Goal: Find contact information: Find contact information

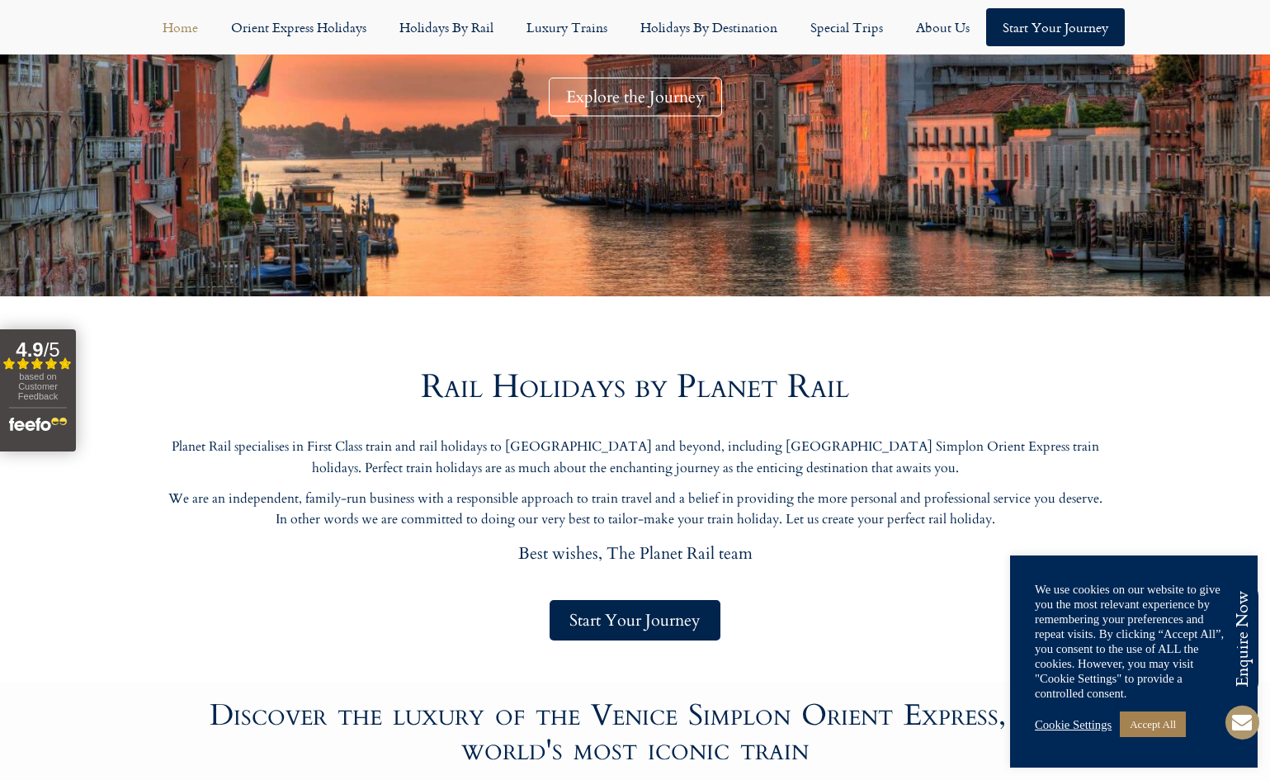
scroll to position [113, 0]
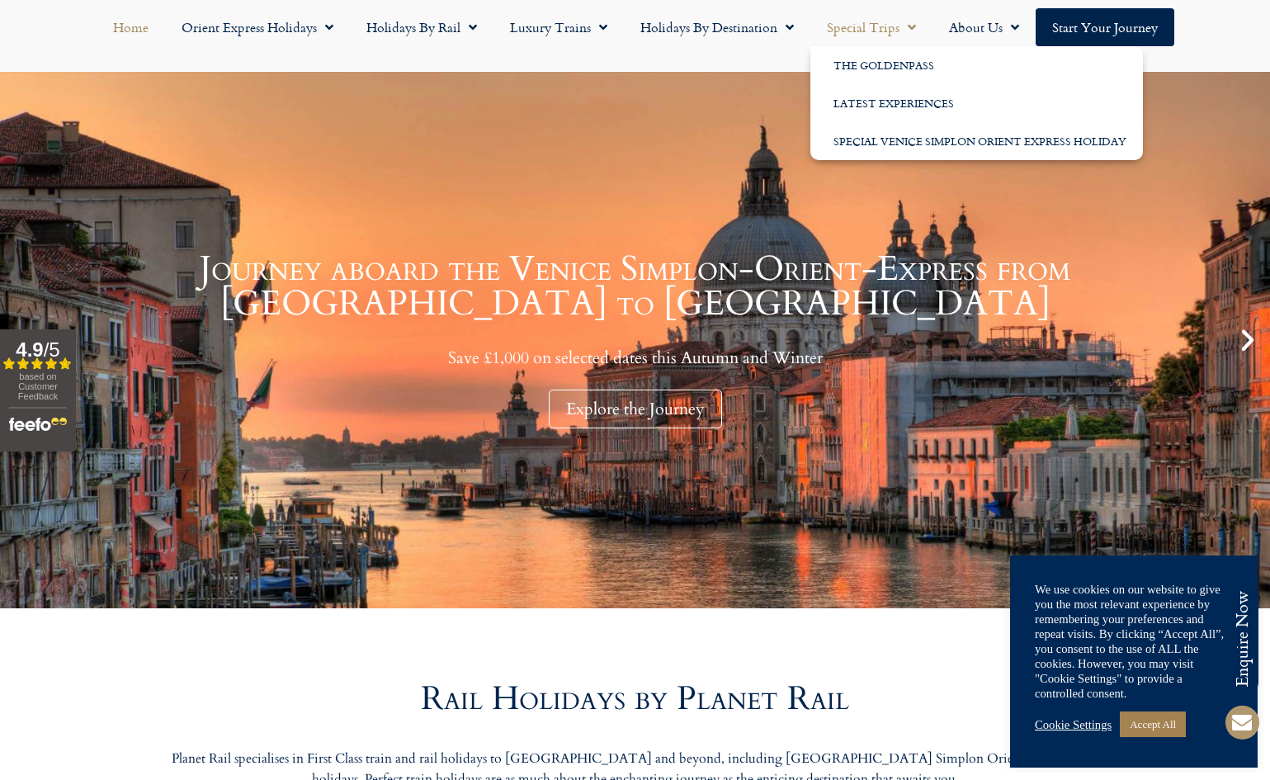
click at [907, 33] on span "Menu" at bounding box center [908, 27] width 17 height 30
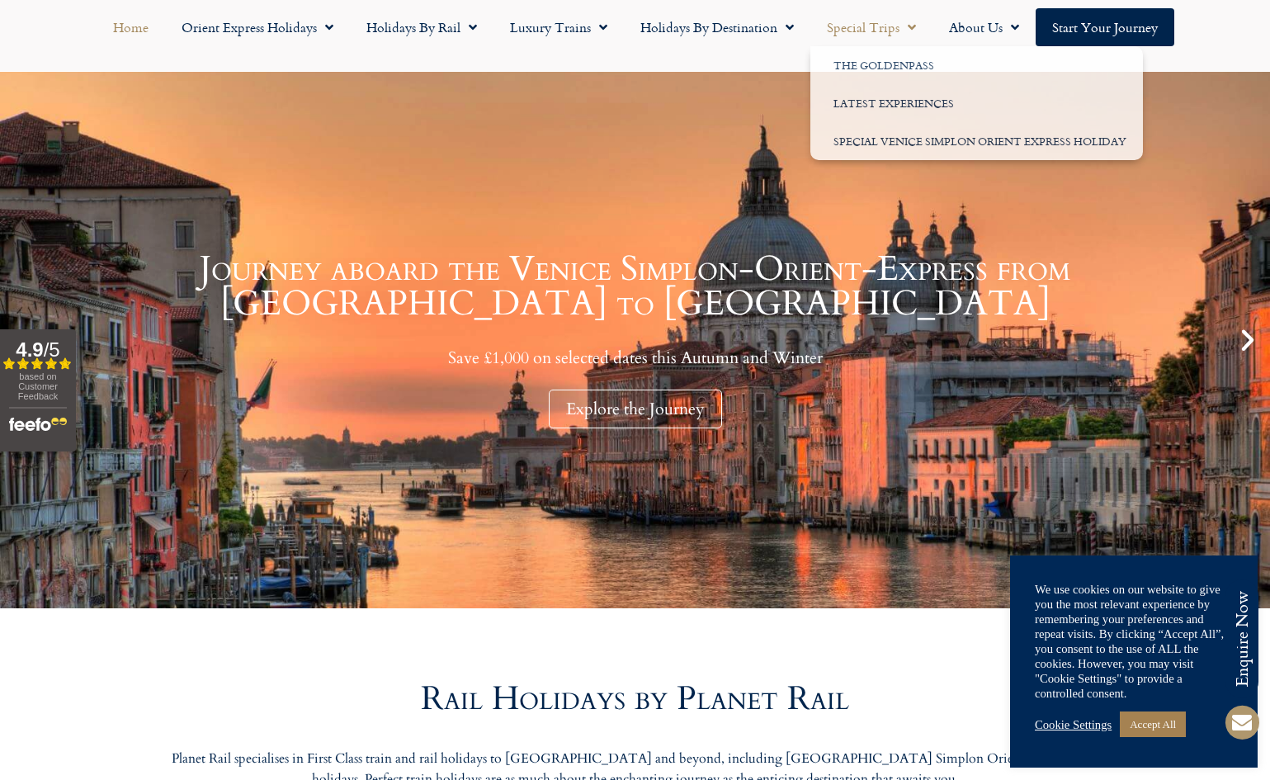
scroll to position [0, 0]
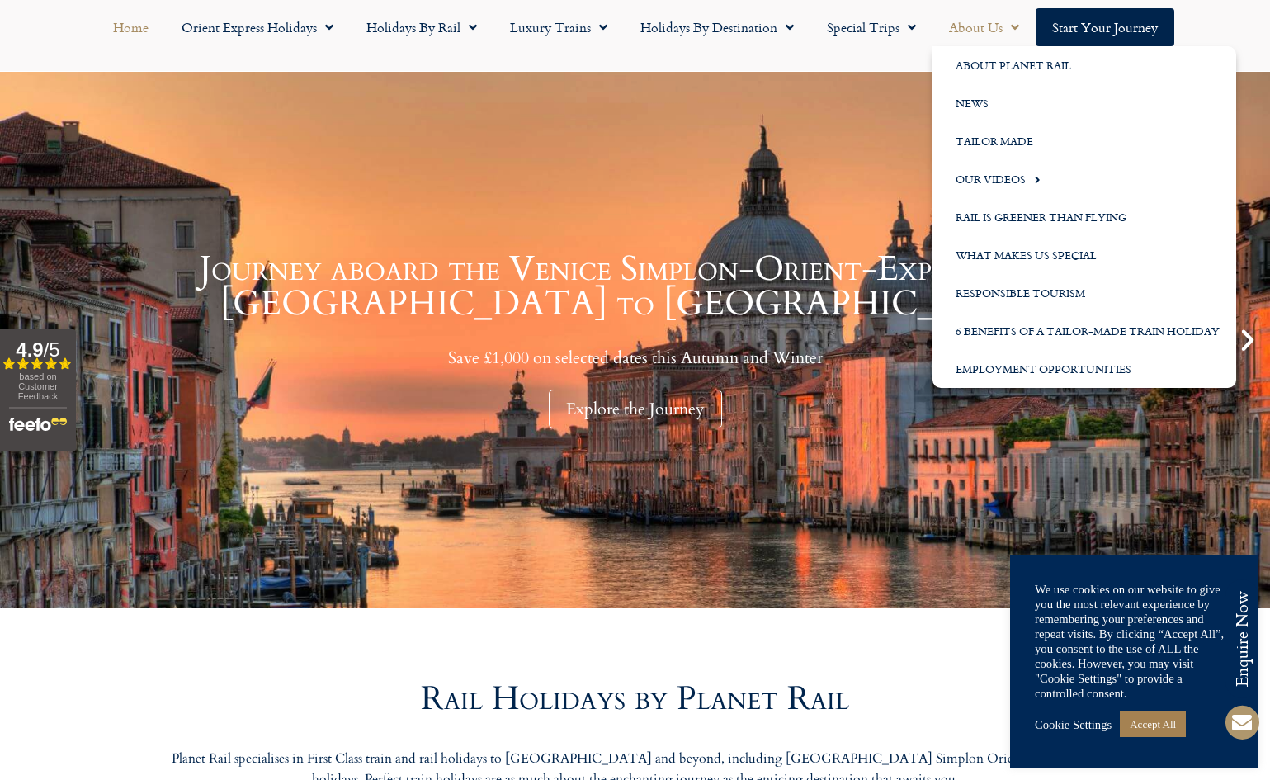
click at [956, 21] on link "About Us" at bounding box center [984, 27] width 103 height 38
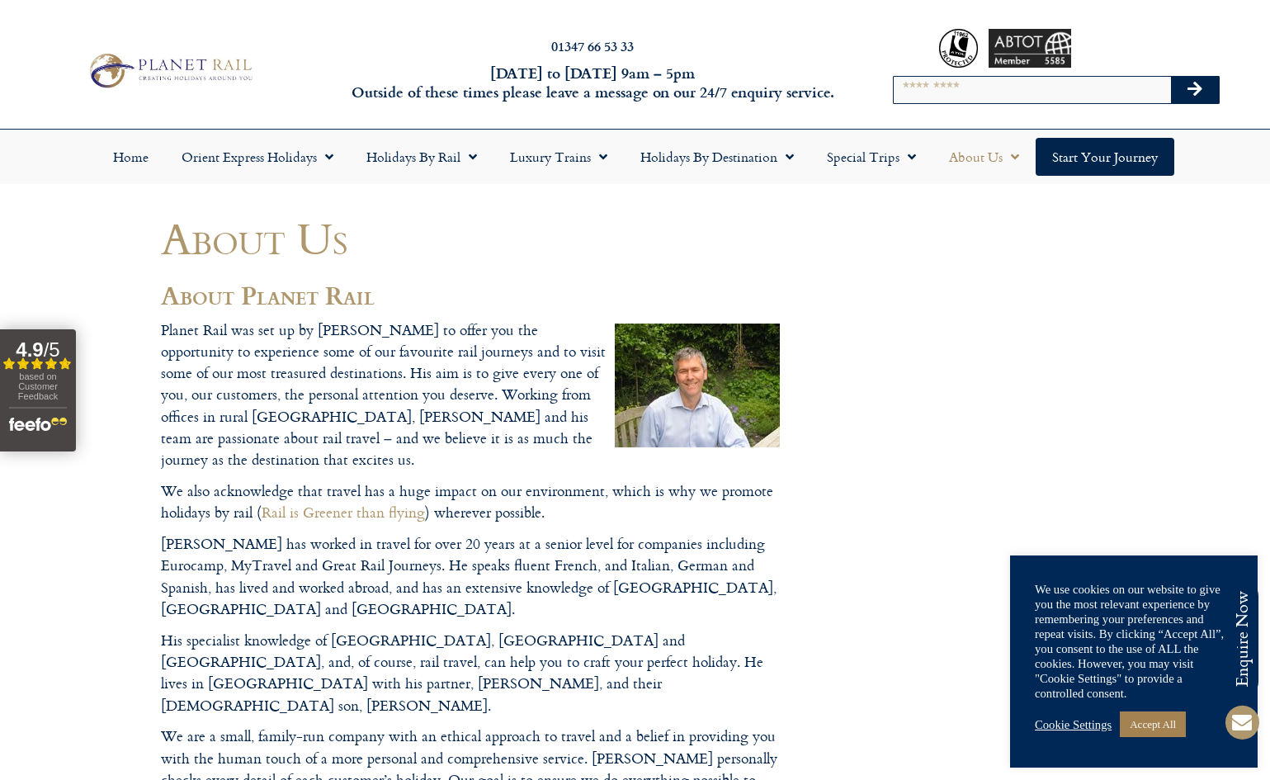
drag, startPoint x: 307, startPoint y: 362, endPoint x: 401, endPoint y: 359, distance: 94.1
drag, startPoint x: 348, startPoint y: 351, endPoint x: 526, endPoint y: 346, distance: 178.4
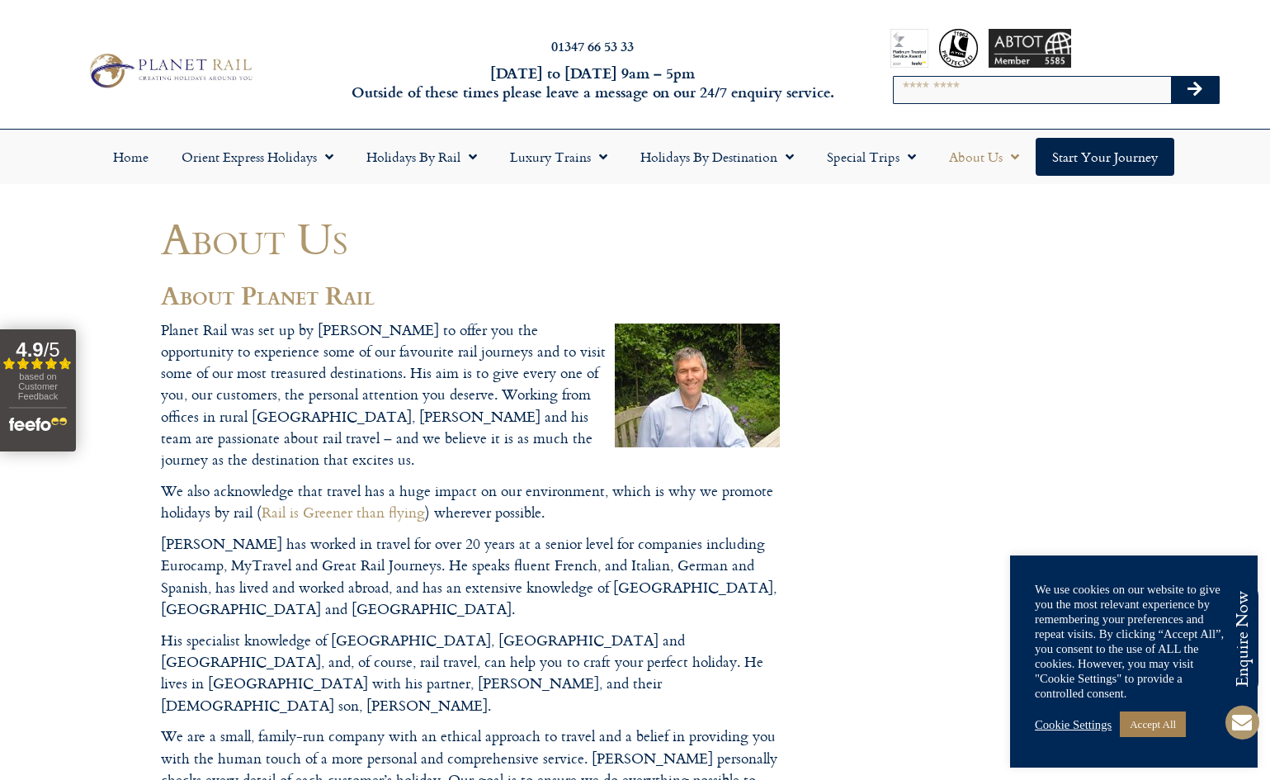
drag, startPoint x: 326, startPoint y: 376, endPoint x: 336, endPoint y: 366, distance: 14.6
drag, startPoint x: 334, startPoint y: 371, endPoint x: 323, endPoint y: 378, distance: 12.6
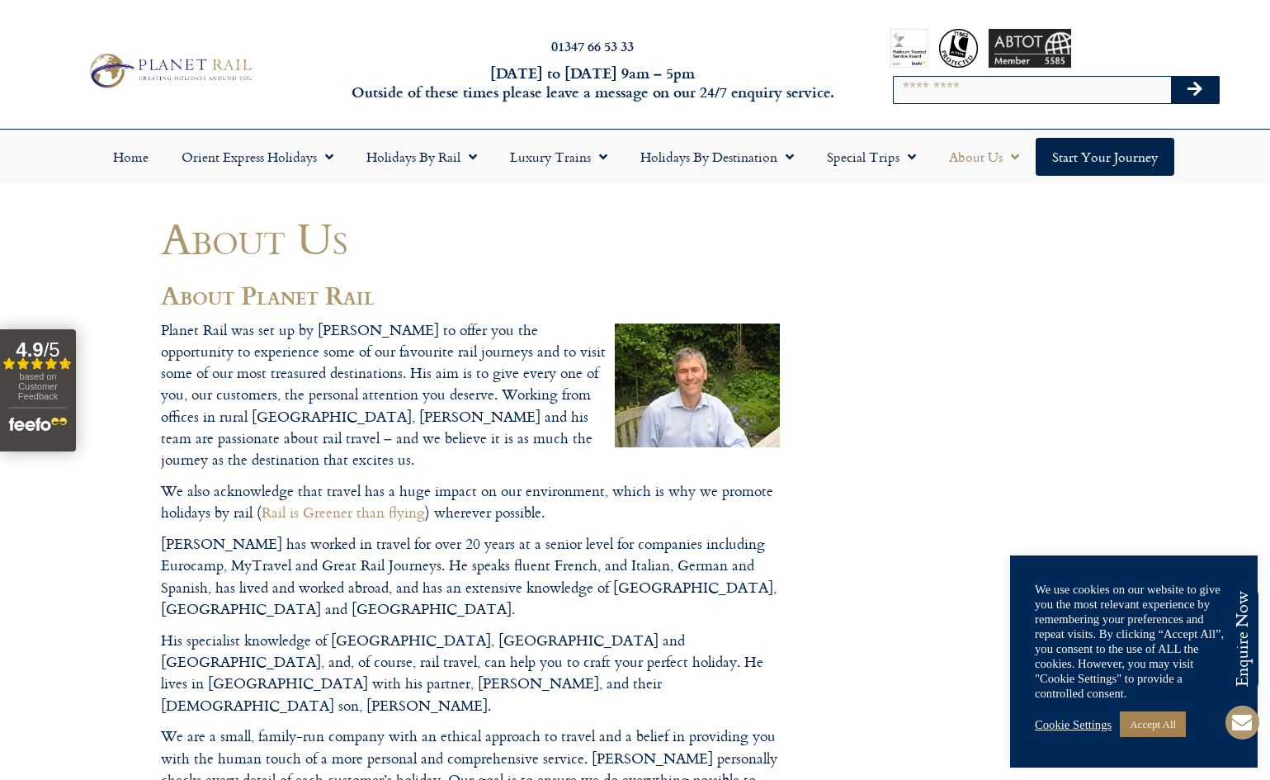
drag, startPoint x: 291, startPoint y: 452, endPoint x: 247, endPoint y: 461, distance: 44.5
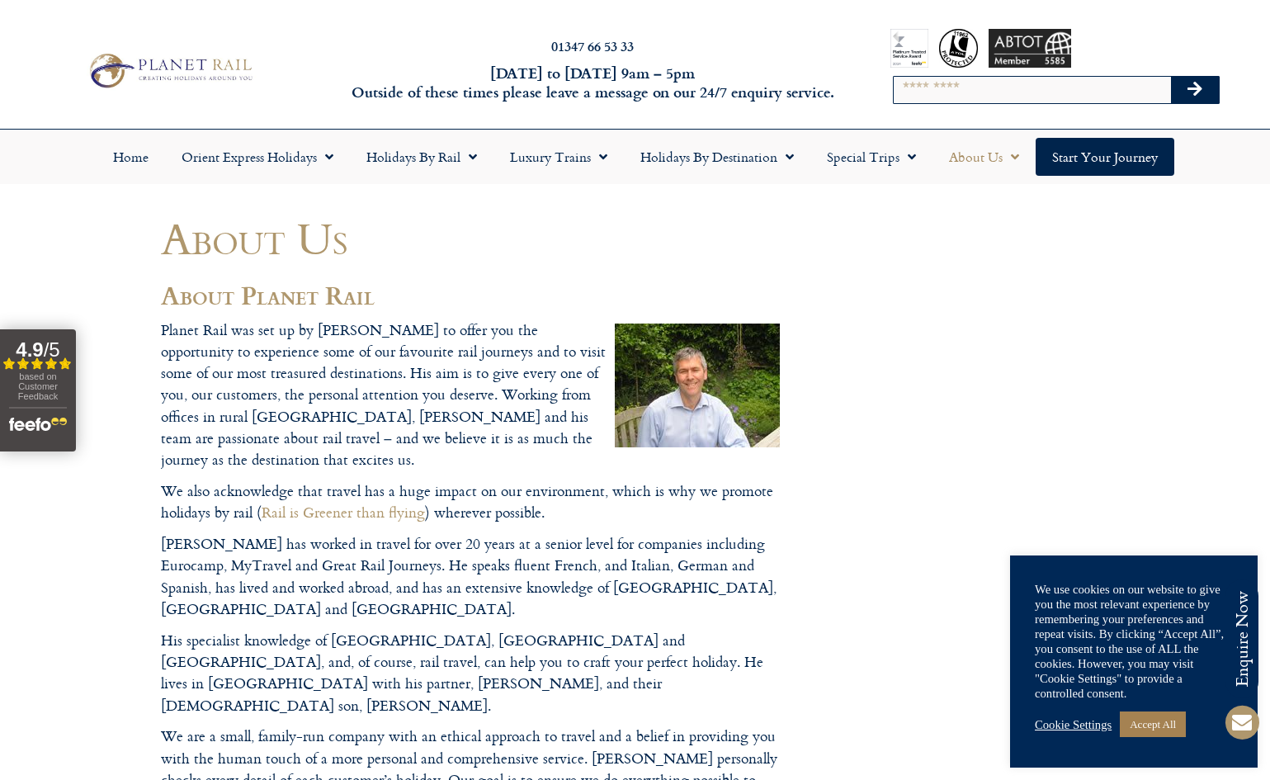
drag, startPoint x: 157, startPoint y: 464, endPoint x: 338, endPoint y: 497, distance: 183.8
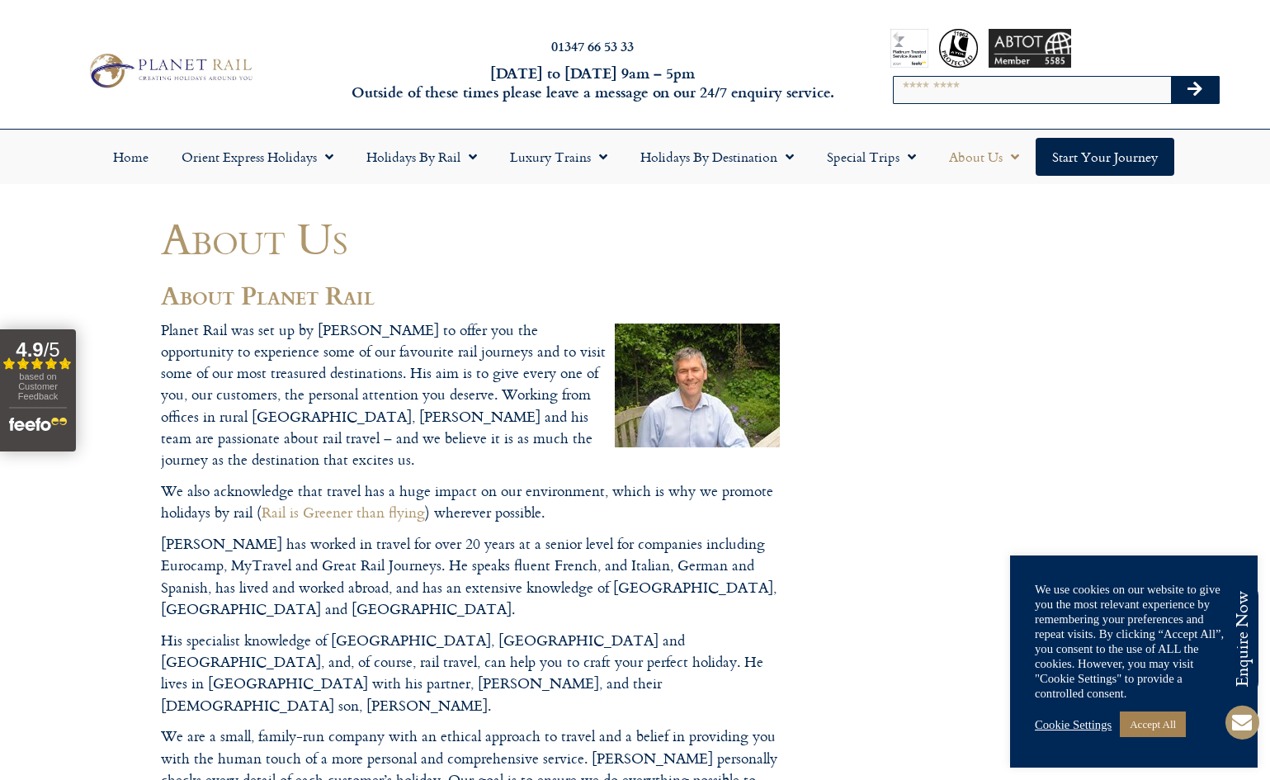
drag, startPoint x: 275, startPoint y: 357, endPoint x: 297, endPoint y: 342, distance: 26.8
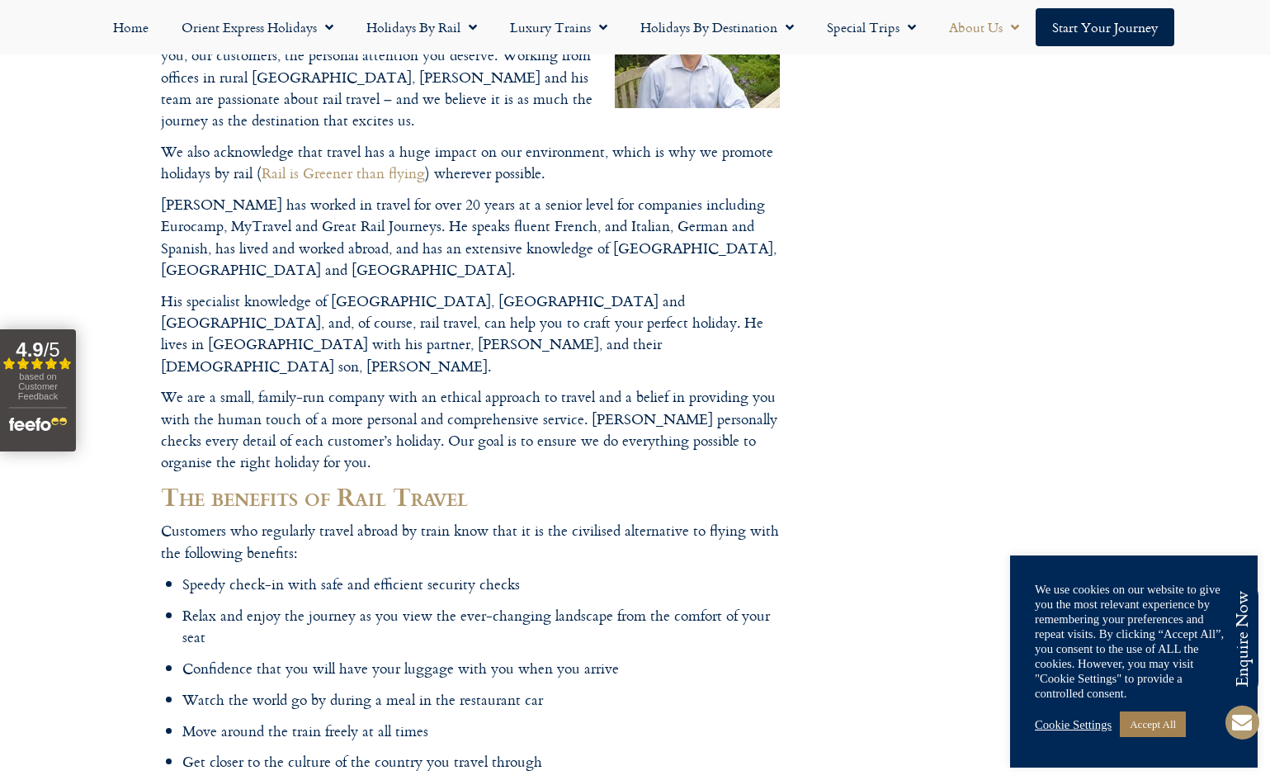
scroll to position [357, 0]
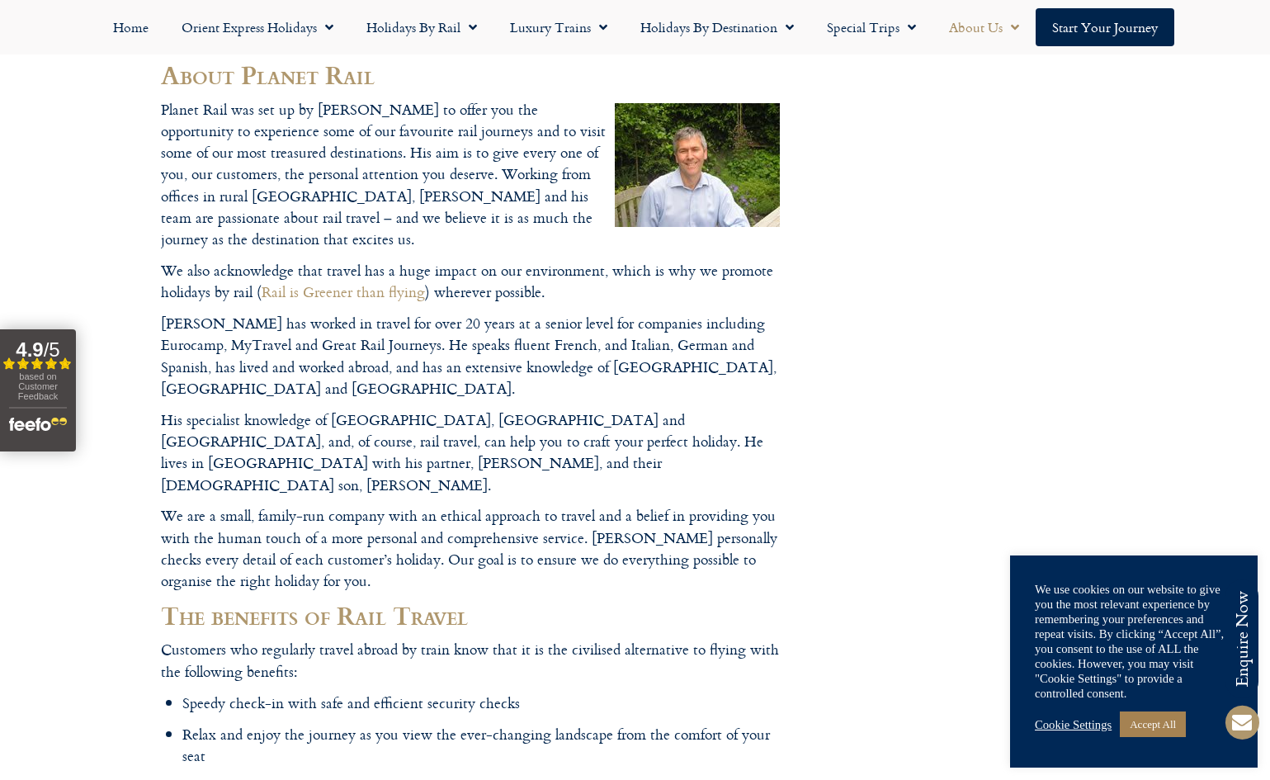
scroll to position [215, 0]
